Goal: Task Accomplishment & Management: Use online tool/utility

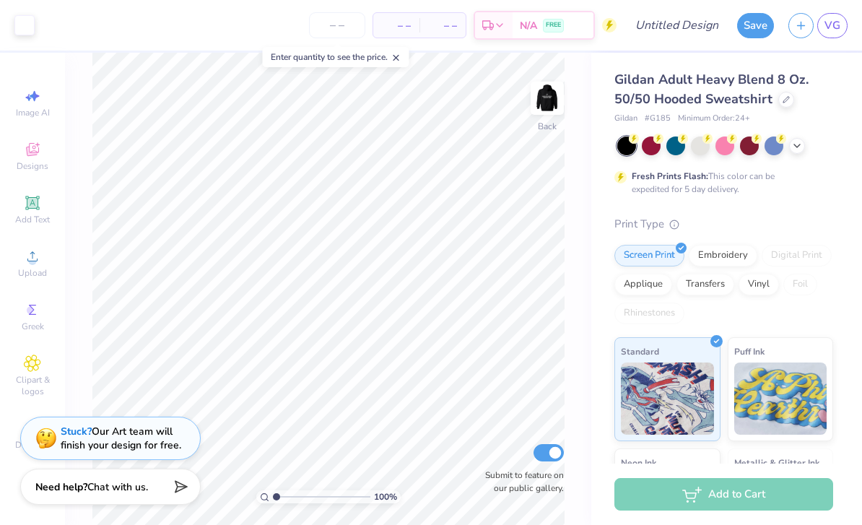
click at [744, 258] on div "Embroidery" at bounding box center [723, 256] width 69 height 22
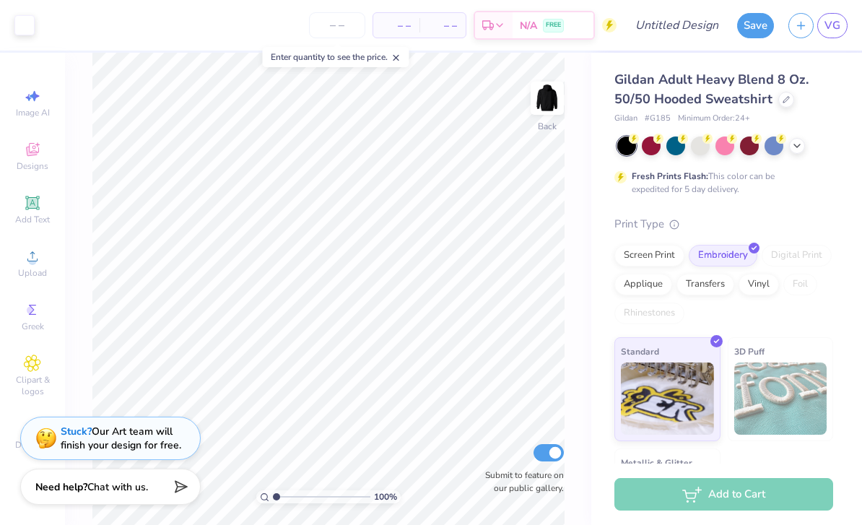
click at [739, 255] on div "Embroidery" at bounding box center [723, 256] width 69 height 22
click at [773, 383] on img at bounding box center [780, 398] width 93 height 72
click at [550, 105] on img at bounding box center [547, 98] width 29 height 29
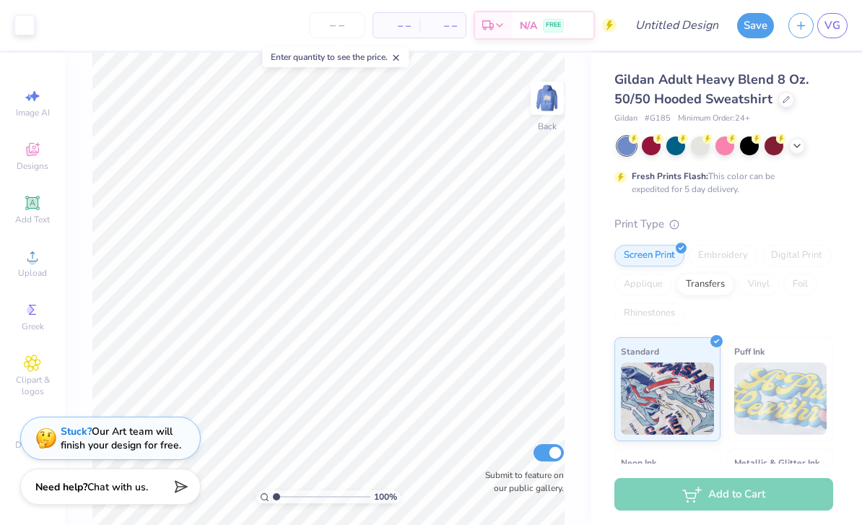
click at [544, 104] on img at bounding box center [547, 98] width 29 height 29
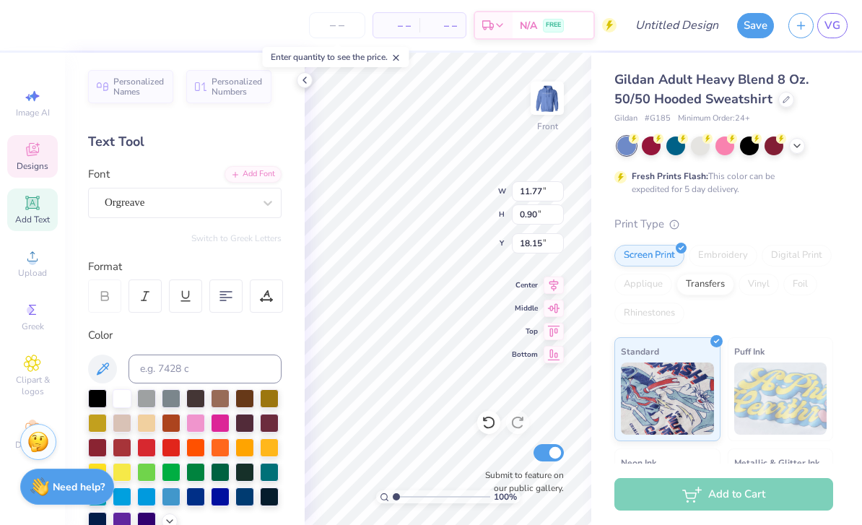
scroll to position [0, 5]
type textarea "[PERSON_NAME] SOB"
type textarea "[PERSON_NAME] ol"
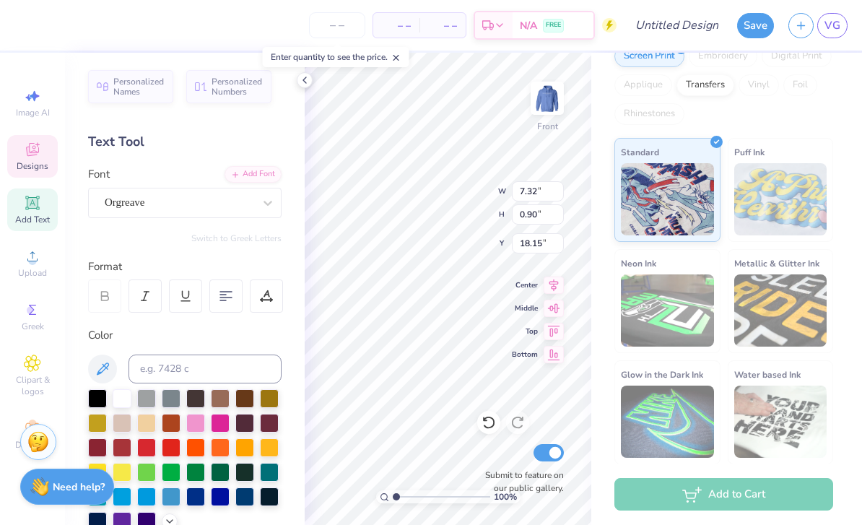
scroll to position [0, 4]
type textarea "CELESOBOL E ol"
click at [827, 34] on link "VG" at bounding box center [832, 25] width 30 height 25
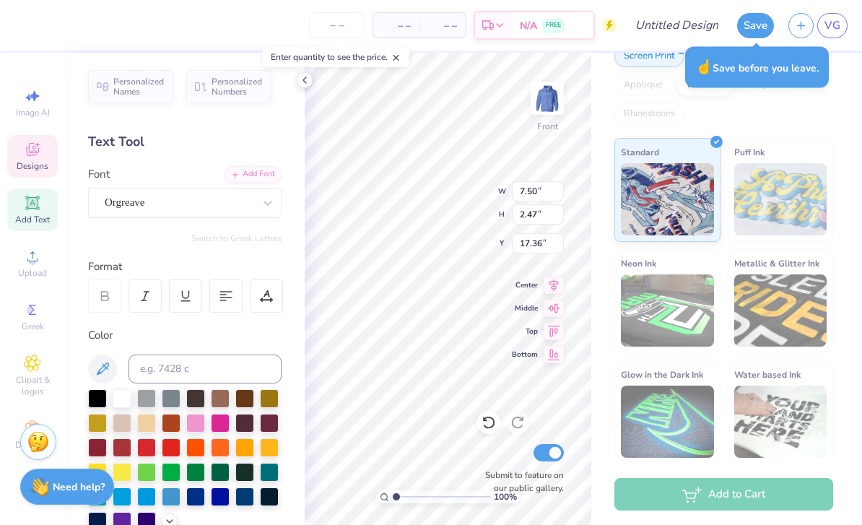
type input "7.50"
type input "2.47"
type input "17.36"
